Goal: Information Seeking & Learning: Compare options

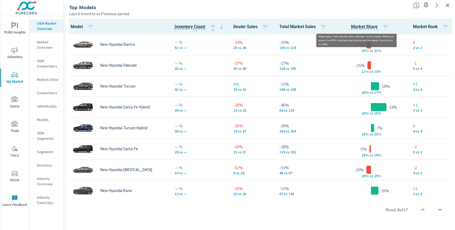
scroll to position [19, 0]
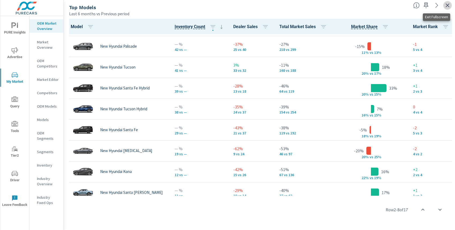
click at [447, 8] on icon "button" at bounding box center [447, 5] width 6 height 6
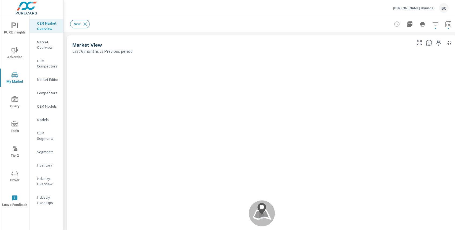
scroll to position [0, 0]
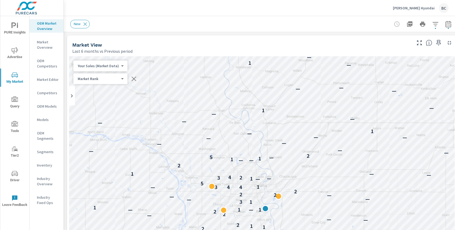
click at [422, 8] on p "Beardmore Hyundai" at bounding box center [414, 8] width 42 height 5
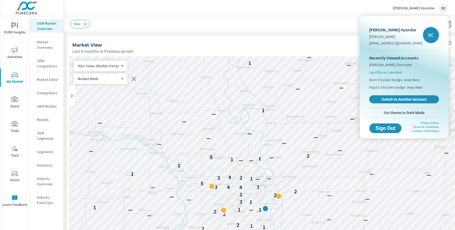
click at [394, 71] on span "Land Rover Lakeland" at bounding box center [385, 72] width 33 height 5
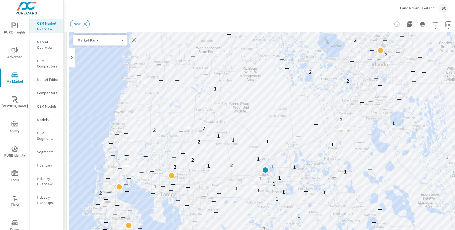
scroll to position [40, 0]
click at [248, 13] on div "Land Rover Lakeland BC" at bounding box center [259, 8] width 378 height 16
click at [227, 6] on div "Land Rover Lakeland BC" at bounding box center [259, 8] width 378 height 16
click at [447, 25] on icon "button" at bounding box center [448, 24] width 6 height 6
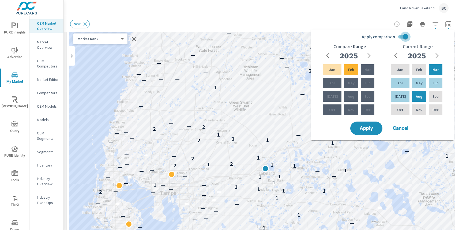
click at [404, 37] on input "Apply comparison" at bounding box center [405, 37] width 31 height 10
checkbox input "false"
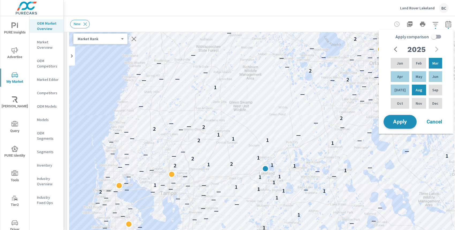
click at [397, 122] on span "Apply" at bounding box center [400, 121] width 22 height 5
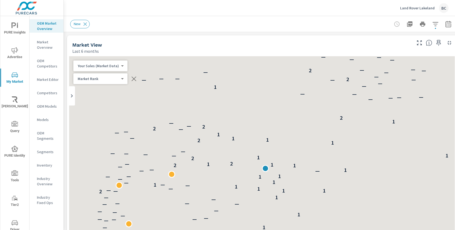
scroll to position [251, 0]
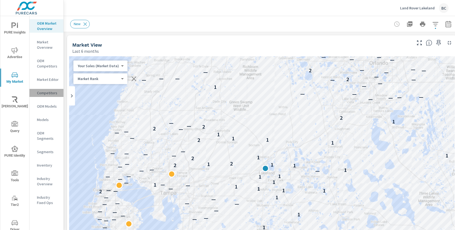
click at [47, 91] on p "Competitors" at bounding box center [48, 92] width 22 height 5
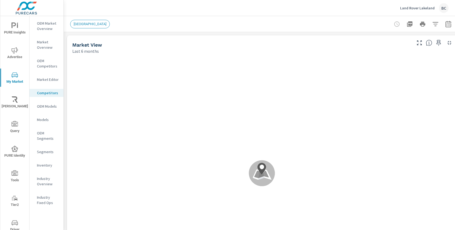
scroll to position [0, 0]
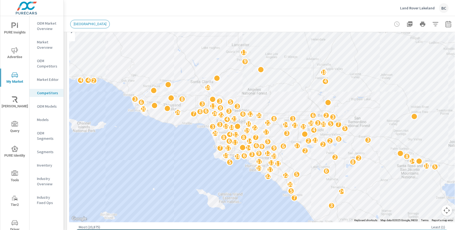
click at [44, 23] on p "OEM Market Overview" at bounding box center [48, 26] width 22 height 11
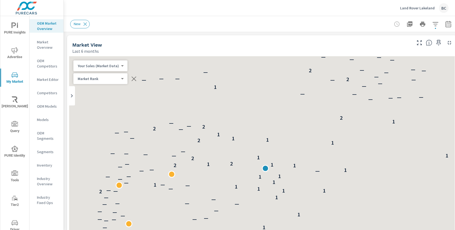
scroll to position [0, 0]
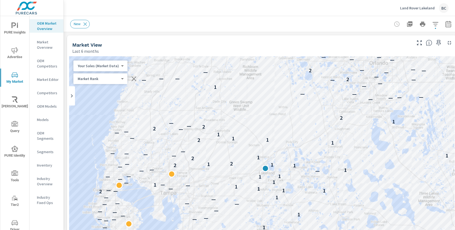
click at [46, 66] on p "OEM Competitors" at bounding box center [48, 63] width 22 height 11
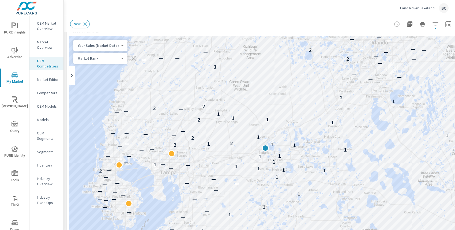
scroll to position [25, 0]
